Goal: Task Accomplishment & Management: Use online tool/utility

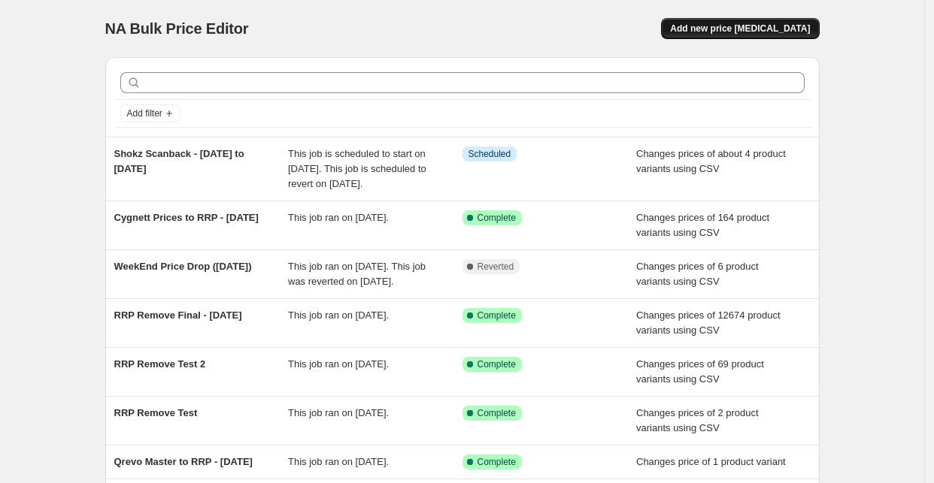
click at [770, 33] on span "Add new price change job" at bounding box center [740, 29] width 140 height 12
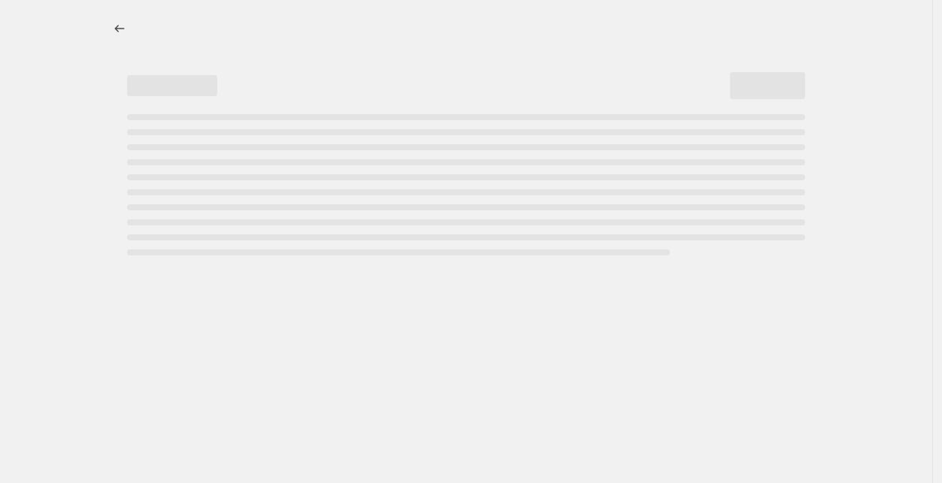
select select "percentage"
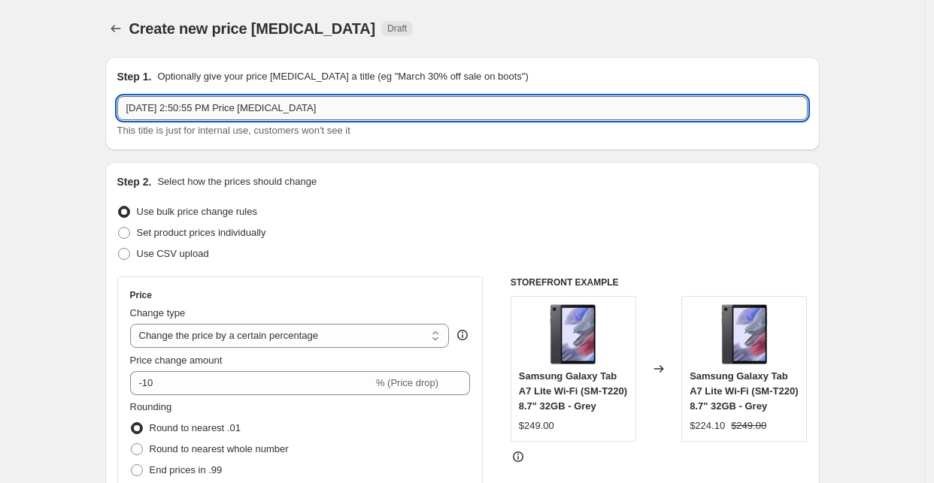
click at [256, 113] on input "Aug 15, 2025, 2:50:55 PM Price change job" at bounding box center [462, 108] width 690 height 24
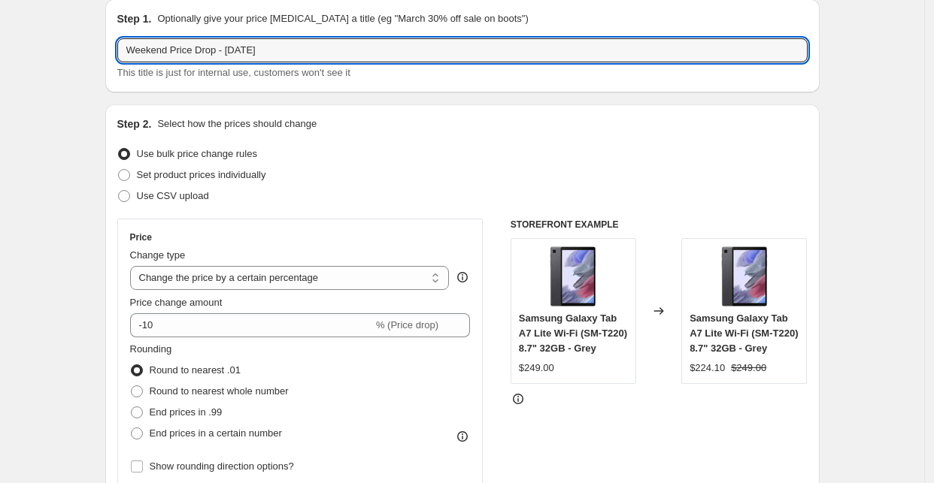
scroll to position [83, 0]
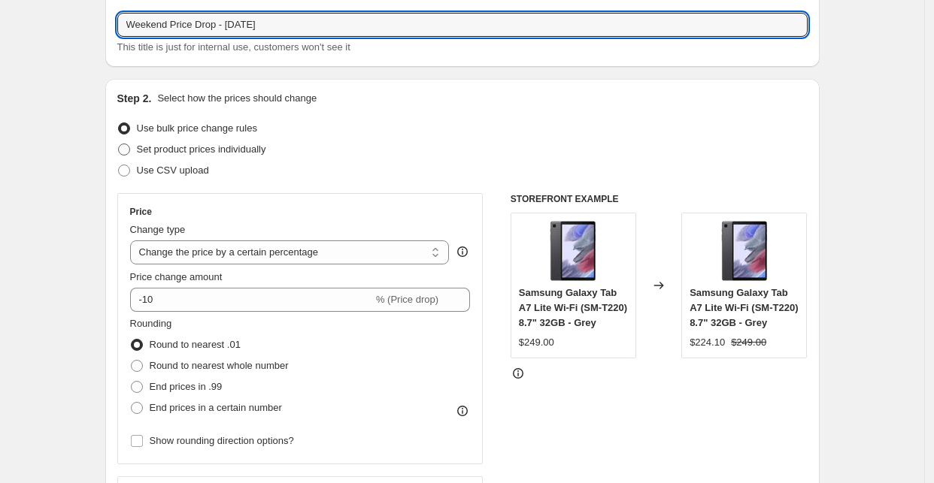
type input "Weekend Price Drop - 15 August 2025"
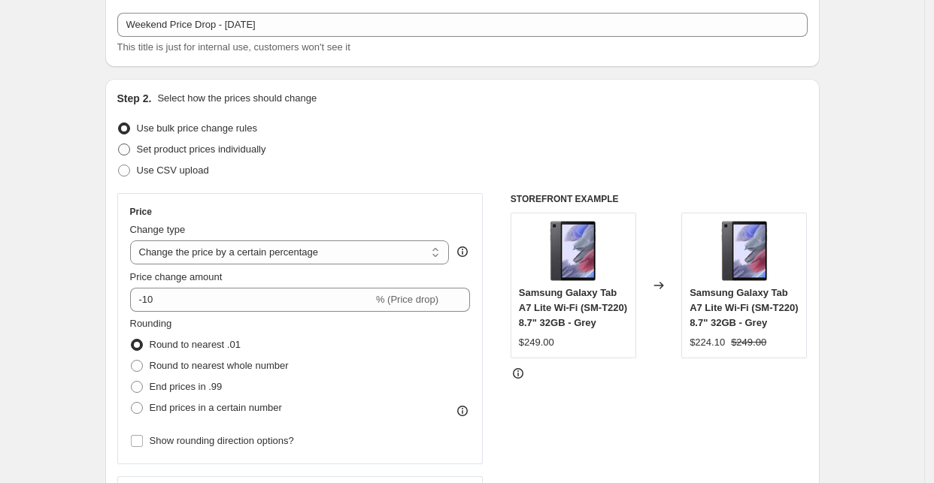
click at [202, 153] on span "Set product prices individually" at bounding box center [201, 149] width 129 height 11
click at [119, 144] on input "Set product prices individually" at bounding box center [118, 144] width 1 height 1
radio input "true"
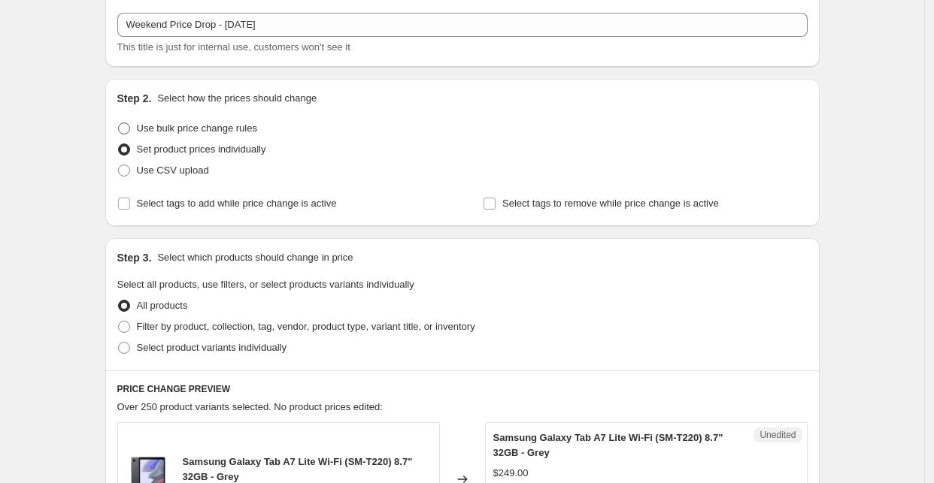
click at [195, 128] on span "Use bulk price change rules" at bounding box center [197, 128] width 120 height 11
click at [119, 123] on input "Use bulk price change rules" at bounding box center [118, 123] width 1 height 1
radio input "true"
select select "percentage"
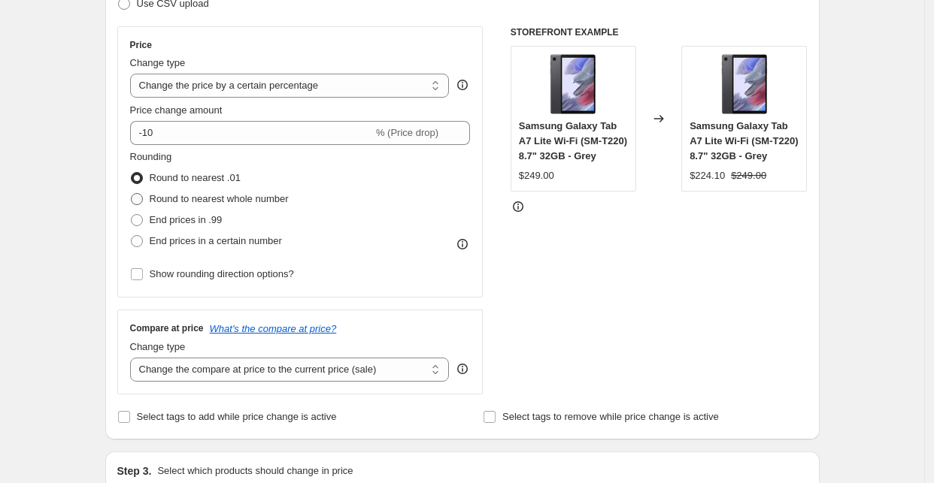
scroll to position [0, 0]
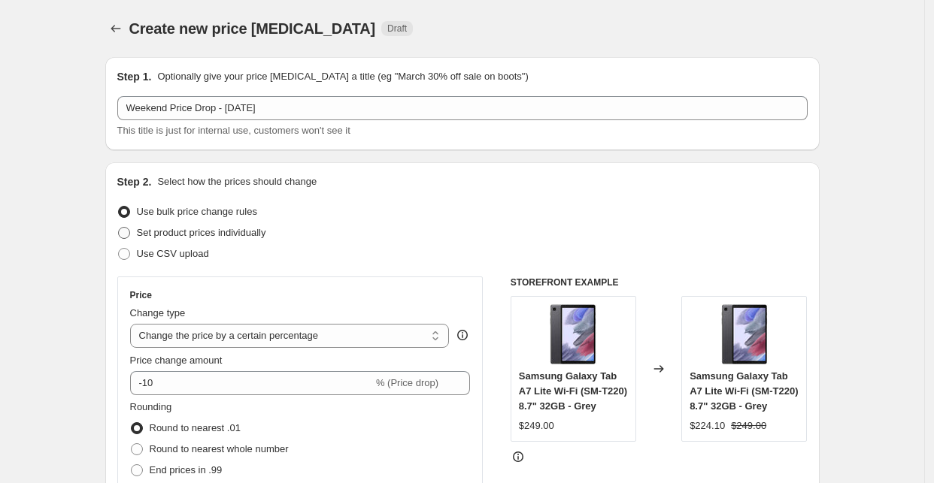
click at [197, 232] on span "Set product prices individually" at bounding box center [201, 232] width 129 height 11
click at [119, 228] on input "Set product prices individually" at bounding box center [118, 227] width 1 height 1
radio input "true"
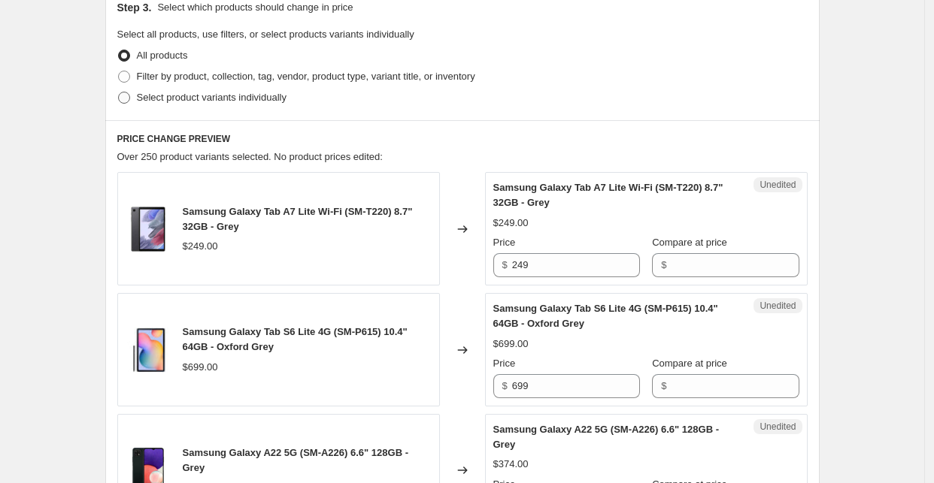
scroll to position [250, 0]
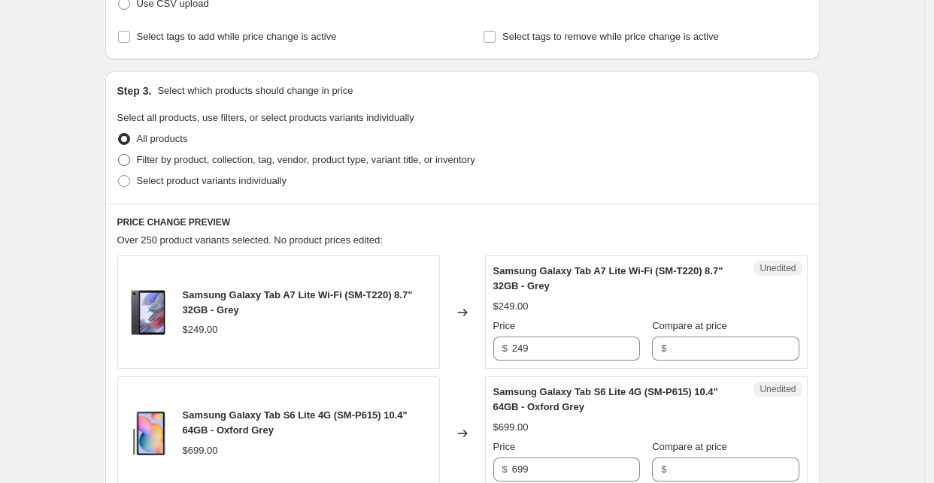
click at [220, 158] on span "Filter by product, collection, tag, vendor, product type, variant title, or inv…" at bounding box center [306, 159] width 338 height 11
click at [119, 155] on input "Filter by product, collection, tag, vendor, product type, variant title, or inv…" at bounding box center [118, 154] width 1 height 1
radio input "true"
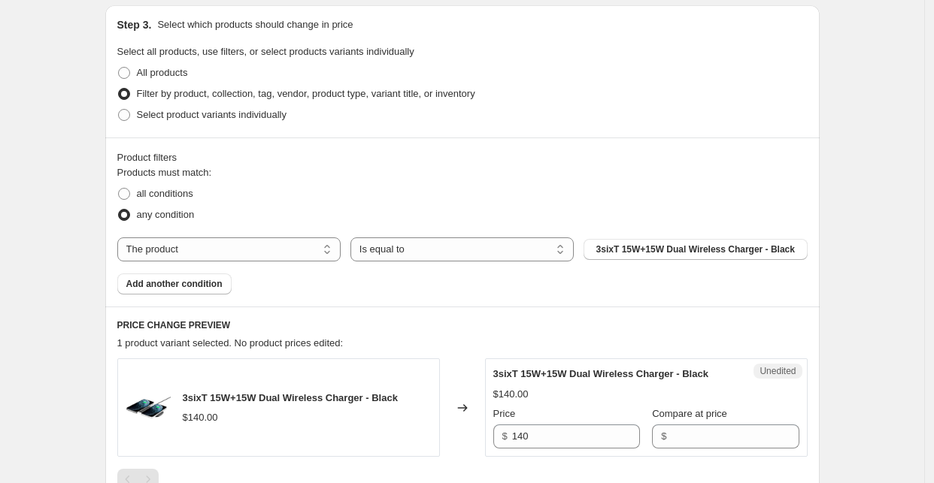
scroll to position [334, 0]
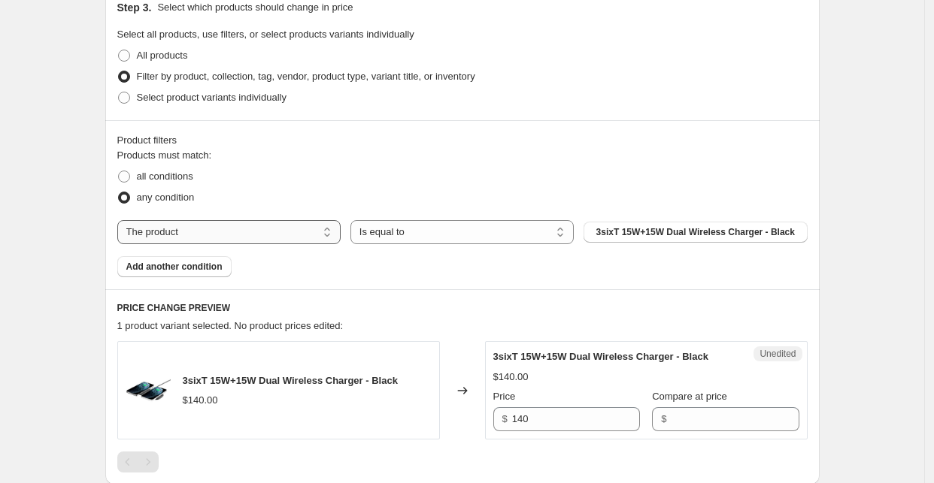
click at [246, 232] on select "The product The product's collection The product's tag The product's vendor The…" at bounding box center [228, 232] width 223 height 24
click at [121, 220] on select "The product The product's collection The product's tag The product's vendor The…" at bounding box center [228, 232] width 223 height 24
click at [691, 225] on button "3sixT 15W+15W Dual Wireless Charger - Black" at bounding box center [694, 232] width 223 height 21
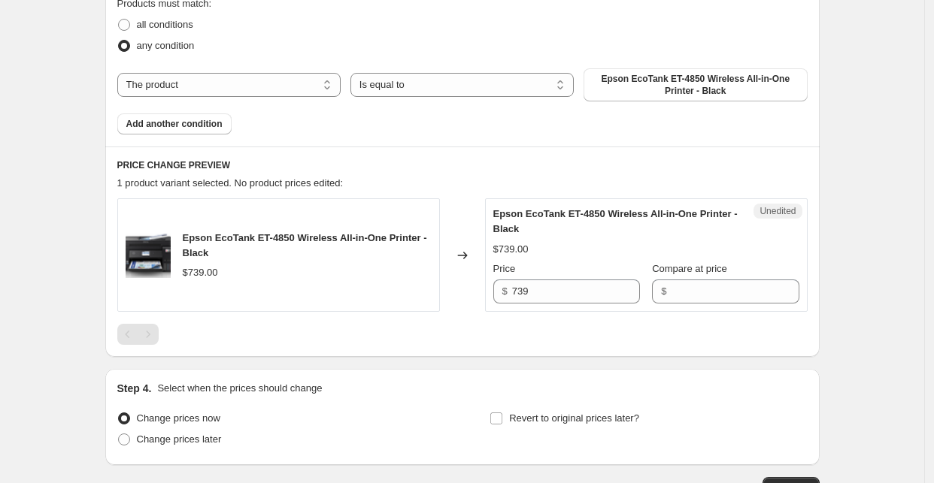
scroll to position [501, 0]
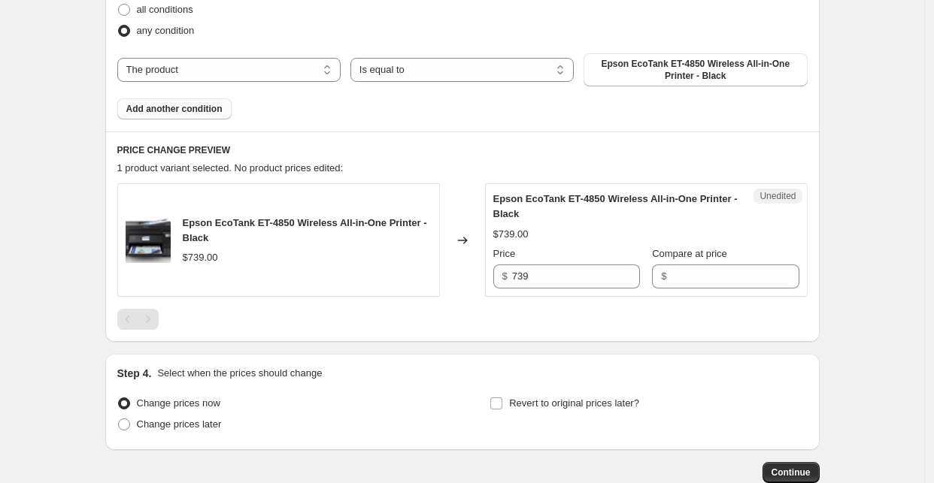
click at [174, 105] on span "Add another condition" at bounding box center [174, 109] width 96 height 12
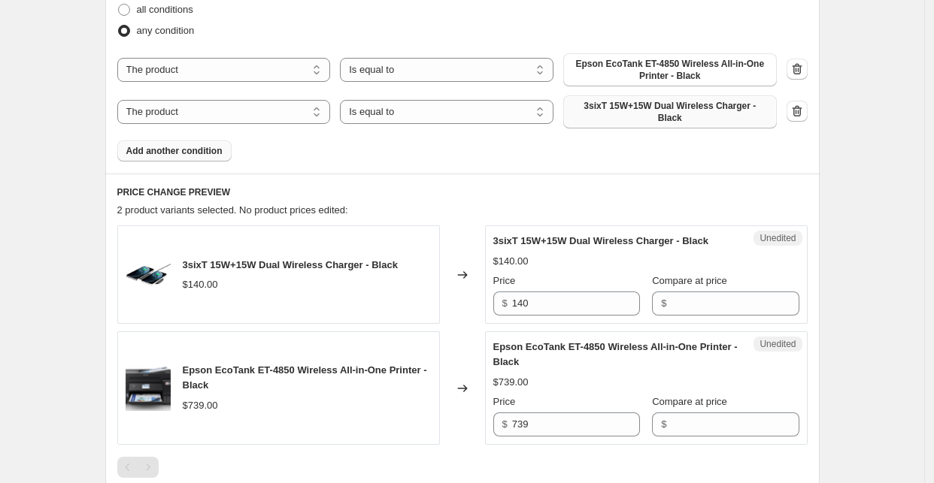
click at [614, 111] on span "3sixT 15W+15W Dual Wireless Charger - Black" at bounding box center [669, 112] width 195 height 24
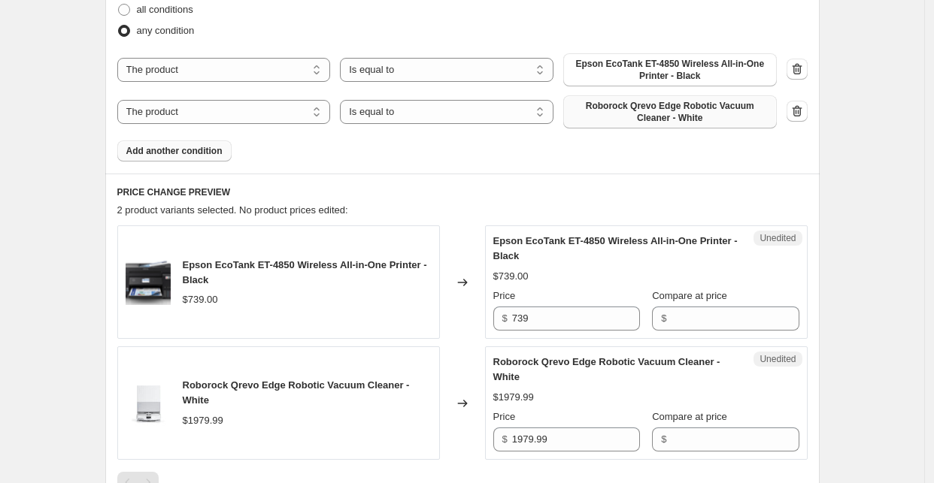
scroll to position [584, 0]
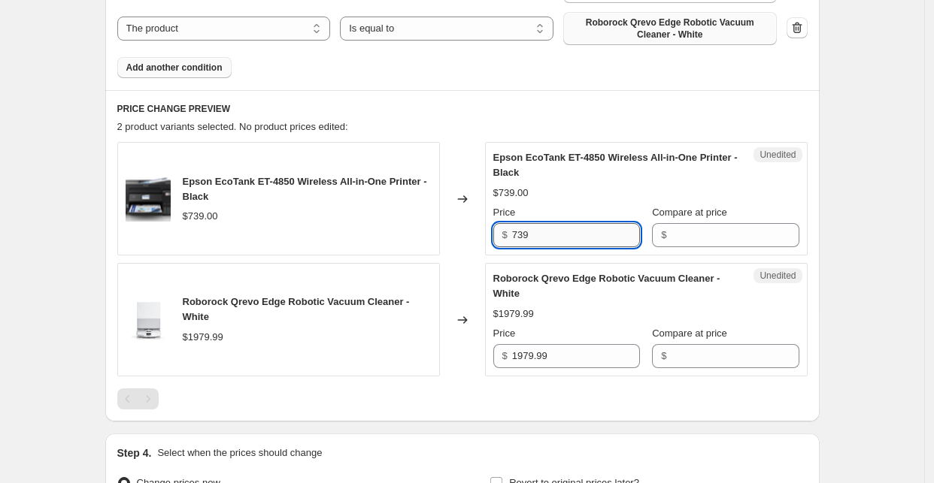
click at [556, 226] on input "739" at bounding box center [576, 235] width 128 height 24
type input "1"
type input "5"
type input "539.99"
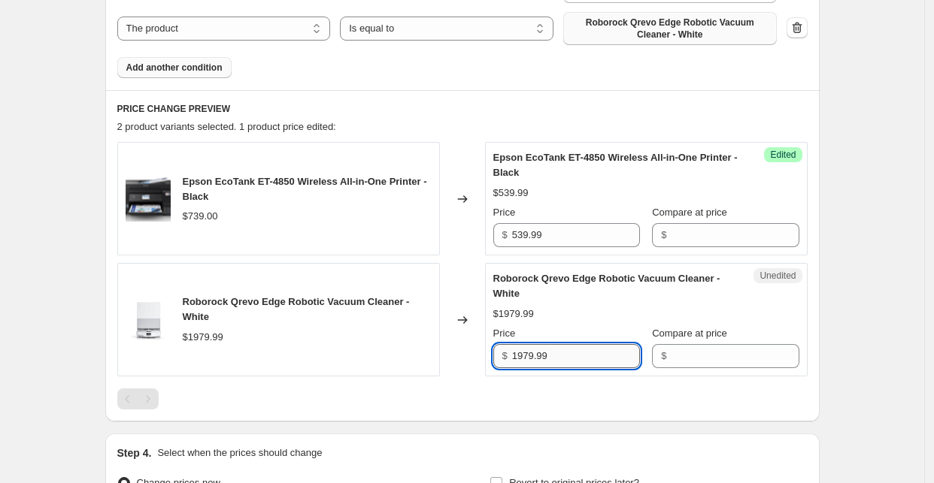
click at [577, 350] on input "1979.99" at bounding box center [576, 356] width 128 height 24
click at [540, 349] on input "1979.99" at bounding box center [576, 356] width 128 height 24
click at [534, 353] on input "1979.99" at bounding box center [576, 356] width 128 height 24
type input "1949.99"
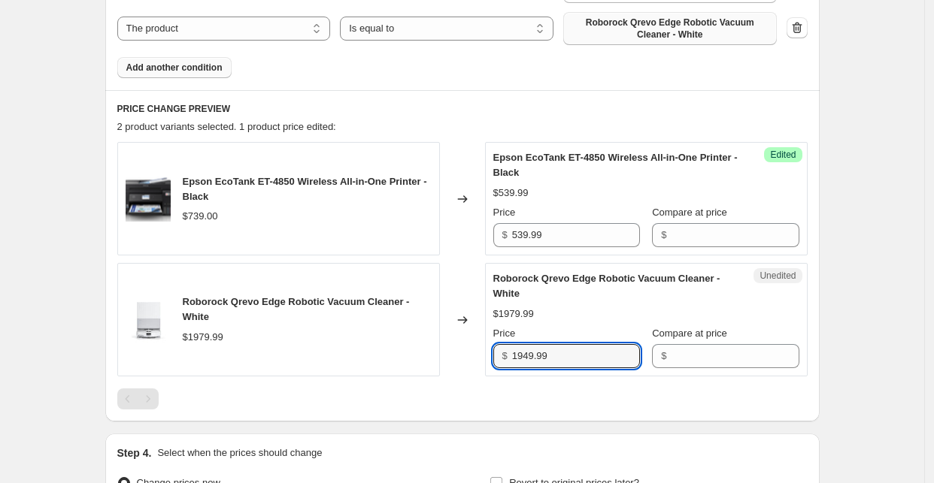
click at [605, 395] on div at bounding box center [462, 399] width 690 height 21
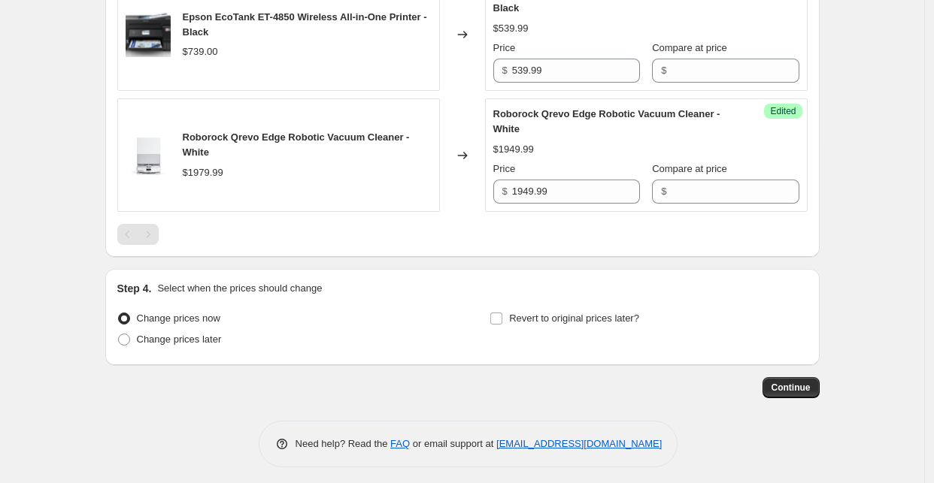
scroll to position [752, 0]
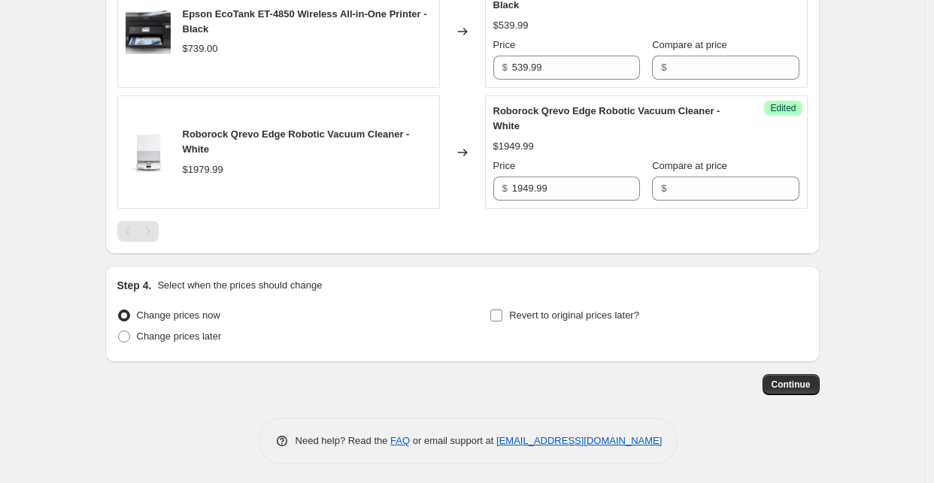
click at [502, 314] on input "Revert to original prices later?" at bounding box center [496, 316] width 12 height 12
checkbox input "true"
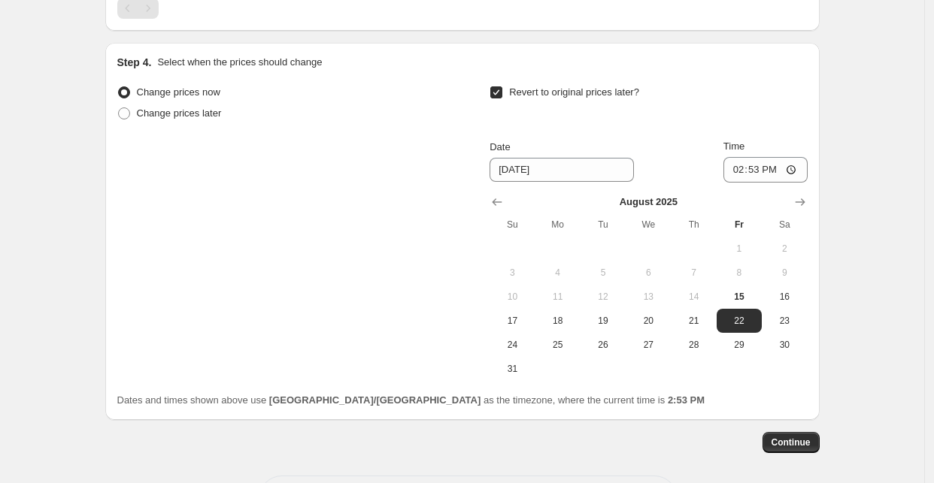
scroll to position [1002, 0]
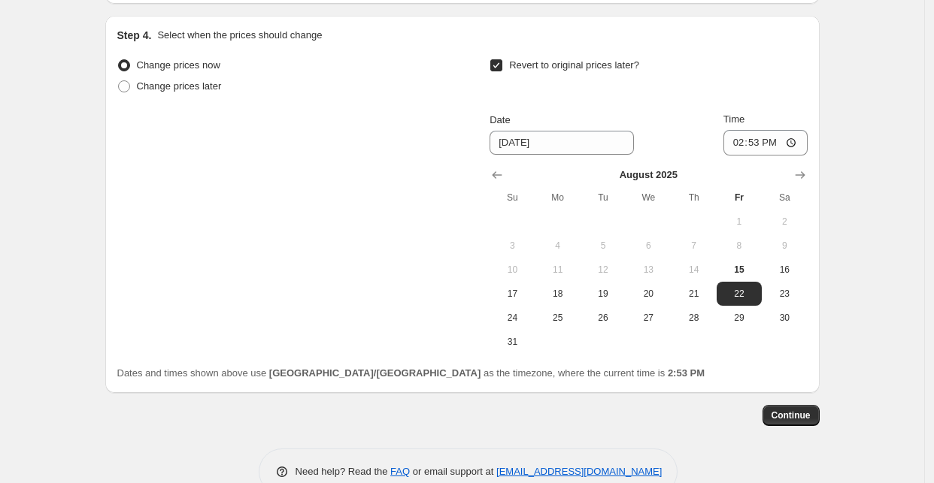
click at [457, 255] on div "Change prices now Change prices later Revert to original prices later? Date 8/2…" at bounding box center [462, 204] width 690 height 299
click at [523, 297] on span "17" at bounding box center [512, 294] width 33 height 12
type input "8/17/2025"
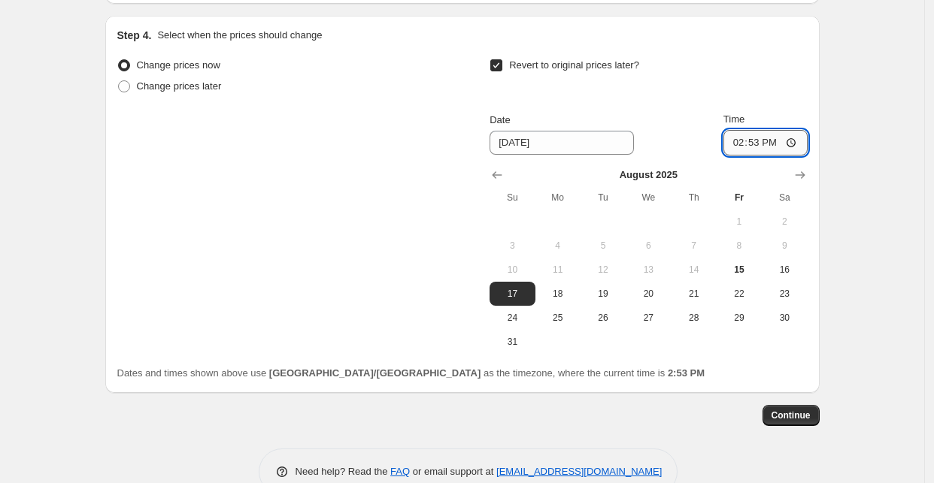
click at [754, 150] on input "14:53" at bounding box center [765, 143] width 84 height 26
click at [769, 72] on div "Revert to original prices later?" at bounding box center [647, 77] width 317 height 45
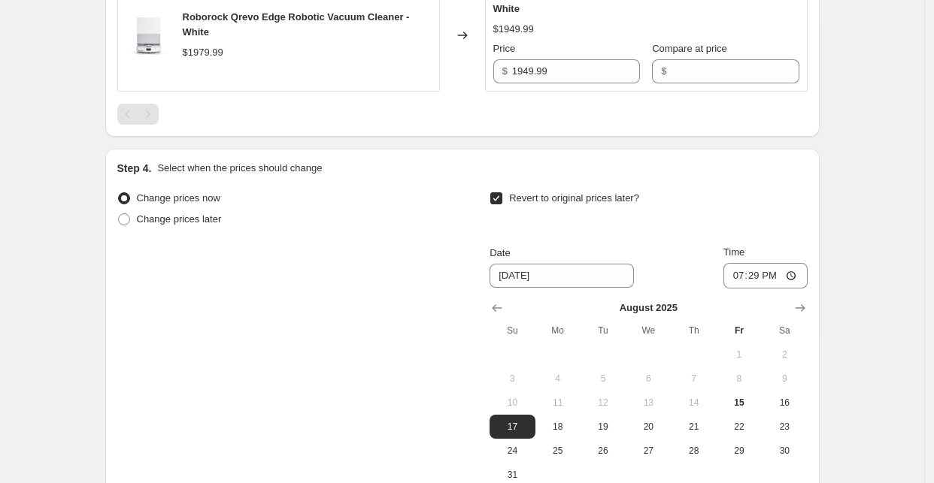
scroll to position [1036, 0]
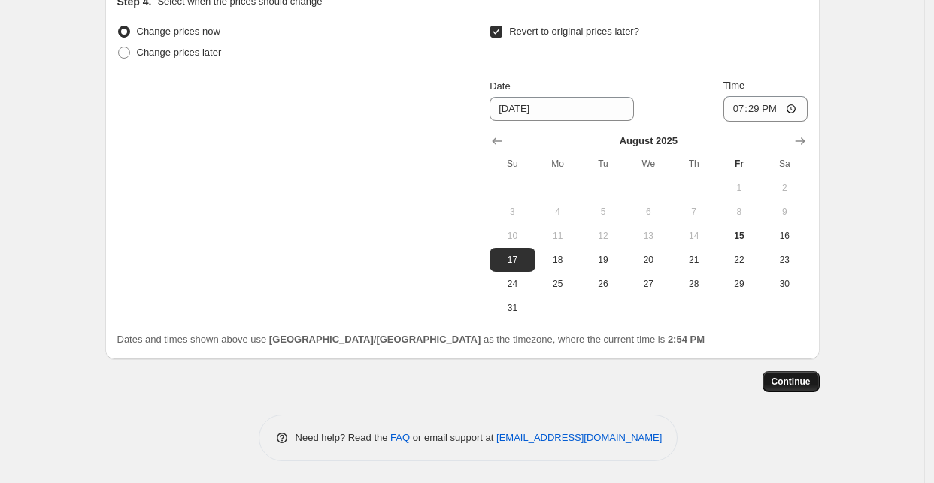
click at [776, 377] on span "Continue" at bounding box center [790, 382] width 39 height 12
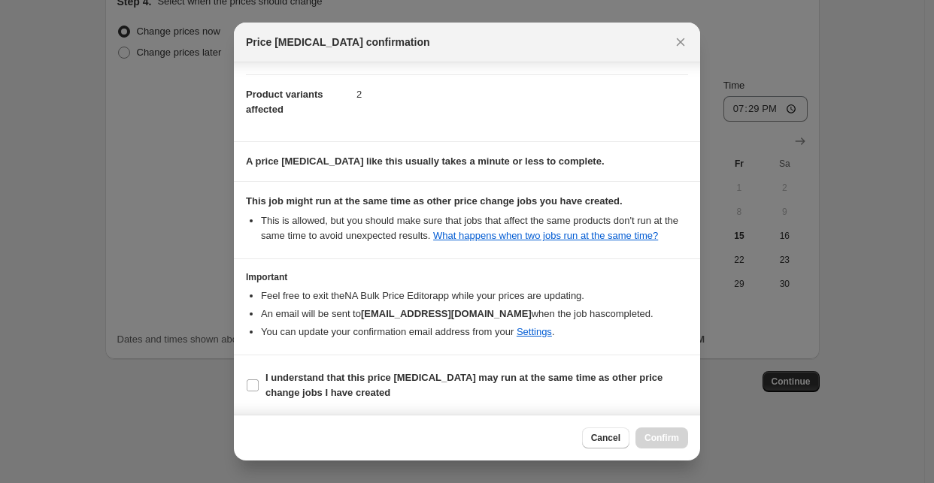
scroll to position [68, 0]
click at [683, 39] on icon "Close" at bounding box center [681, 42] width 8 height 8
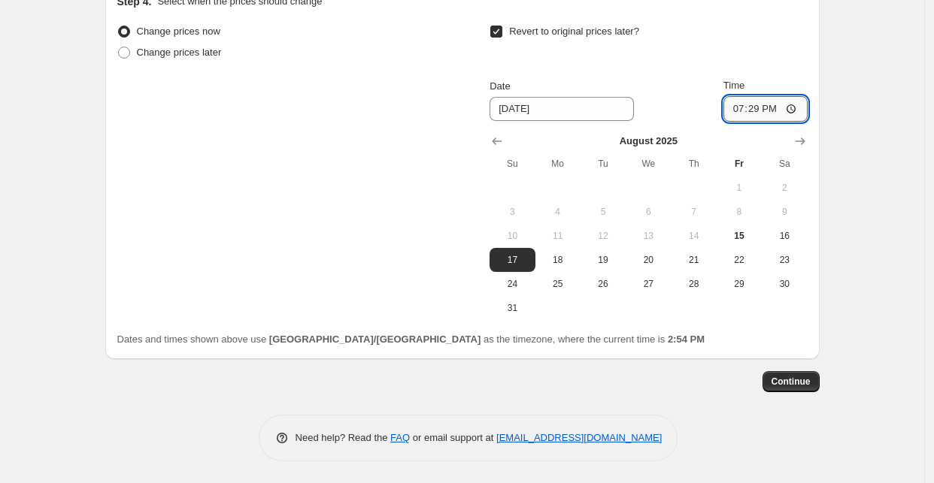
click at [770, 119] on input "19:29" at bounding box center [765, 109] width 84 height 26
click at [777, 107] on input "19:29" at bounding box center [765, 109] width 84 height 26
type input "19:25"
click at [764, 33] on div "Revert to original prices later?" at bounding box center [647, 43] width 317 height 45
click at [793, 376] on span "Continue" at bounding box center [790, 382] width 39 height 12
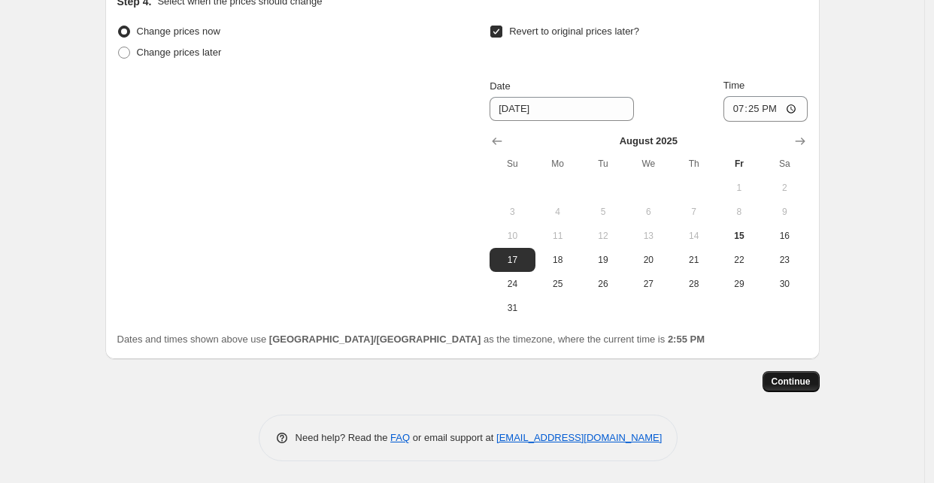
scroll to position [0, 0]
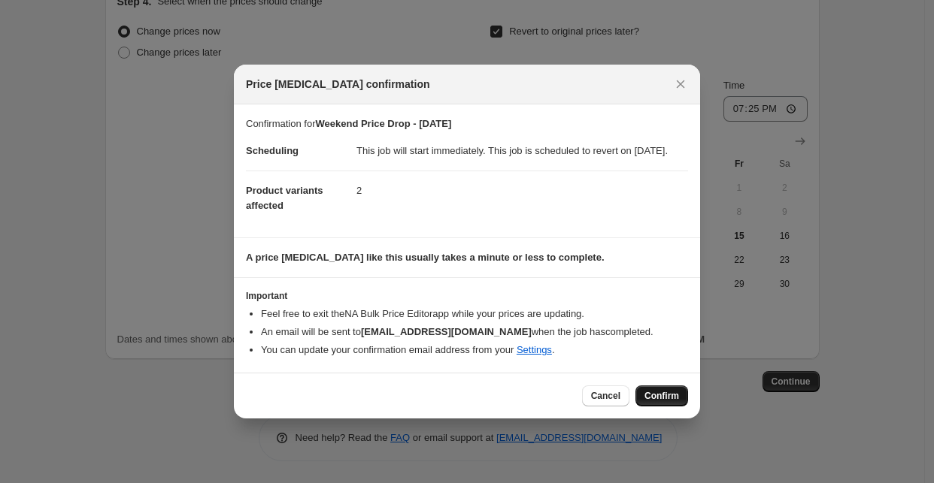
click at [660, 402] on span "Confirm" at bounding box center [661, 396] width 35 height 12
